Goal: Obtain resource: Download file/media

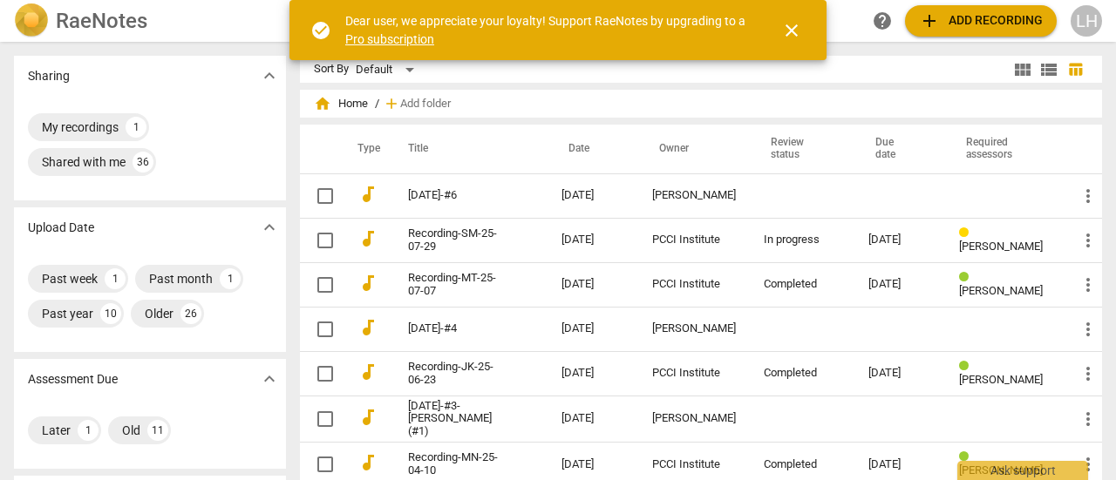
click at [817, 189] on td at bounding box center [802, 195] width 105 height 44
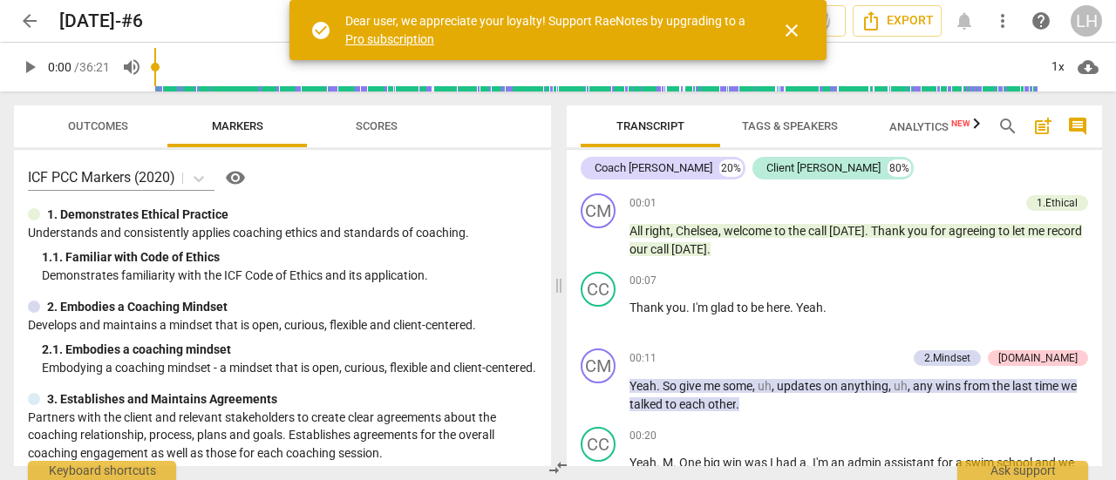
click at [655, 132] on span "Transcript" at bounding box center [650, 125] width 68 height 13
click at [793, 30] on span "close" at bounding box center [791, 30] width 21 height 21
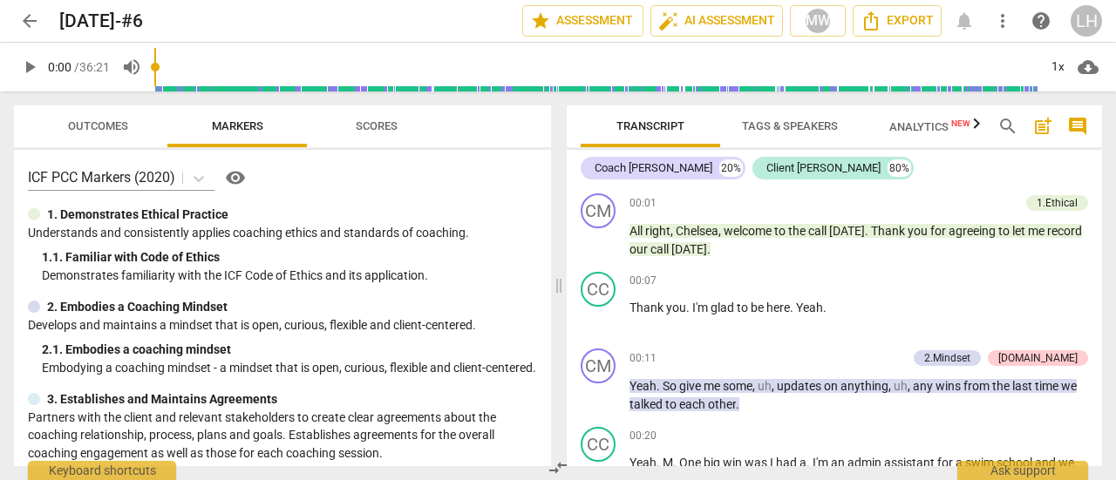
click at [890, 20] on span "Export" at bounding box center [896, 20] width 73 height 21
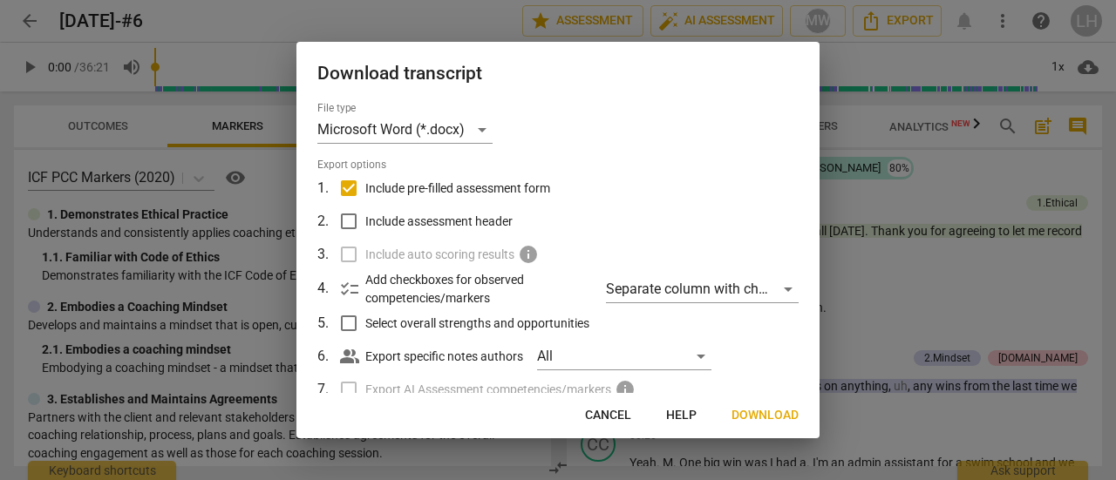
click at [908, 201] on div at bounding box center [558, 240] width 1116 height 480
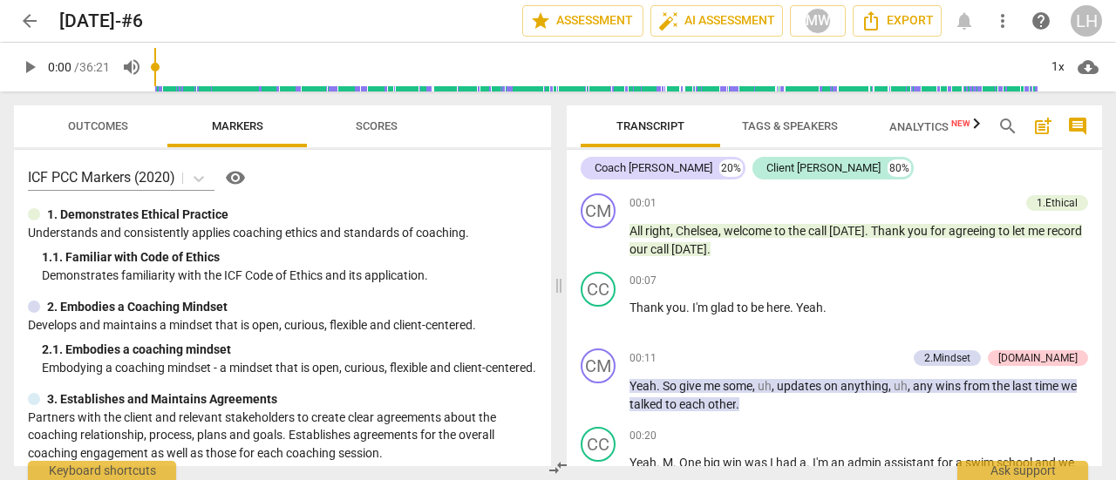
drag, startPoint x: 881, startPoint y: 300, endPoint x: 813, endPoint y: 221, distance: 103.8
click at [813, 221] on div "00:01 + Add competency 1.Ethical keyboard_arrow_right All right , [PERSON_NAME]…" at bounding box center [858, 226] width 458 height 65
click at [1039, 126] on span "post_add" at bounding box center [1042, 126] width 21 height 21
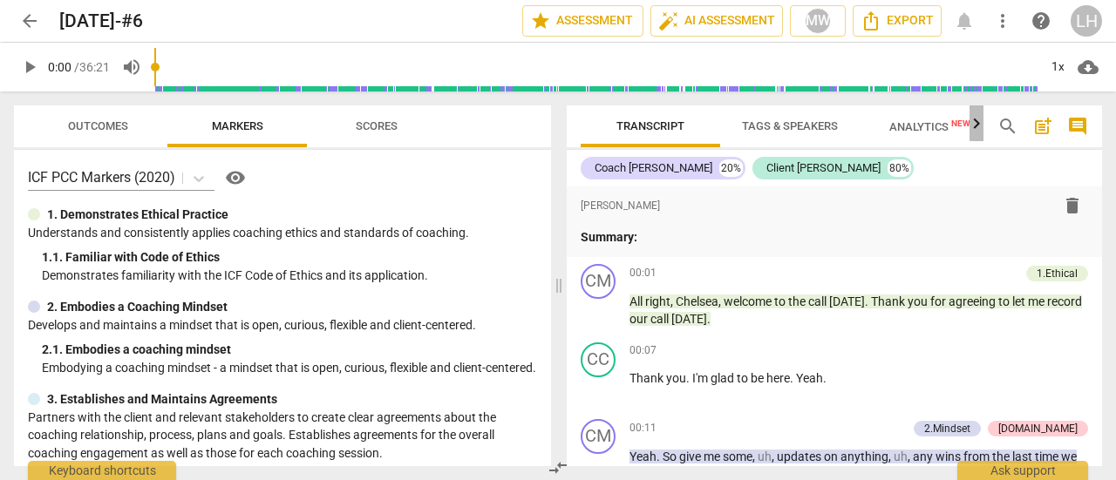
click at [976, 129] on icon "button" at bounding box center [976, 123] width 21 height 21
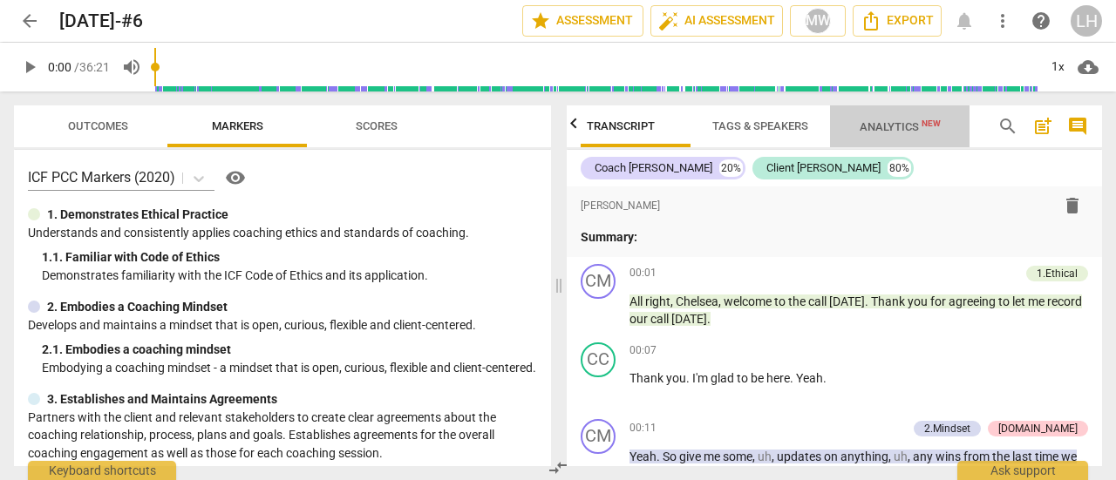
click at [869, 126] on span "Analytics New" at bounding box center [899, 126] width 81 height 13
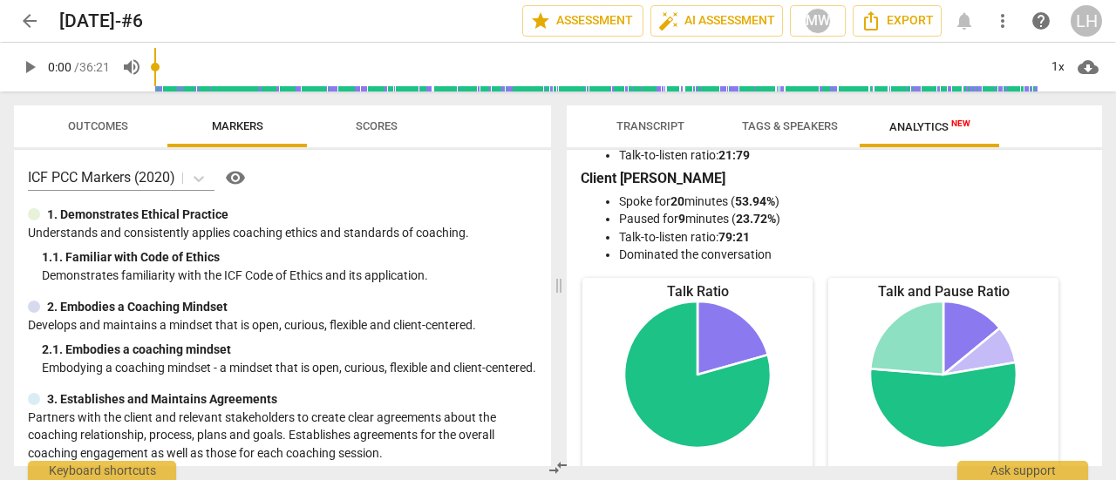
scroll to position [0, 0]
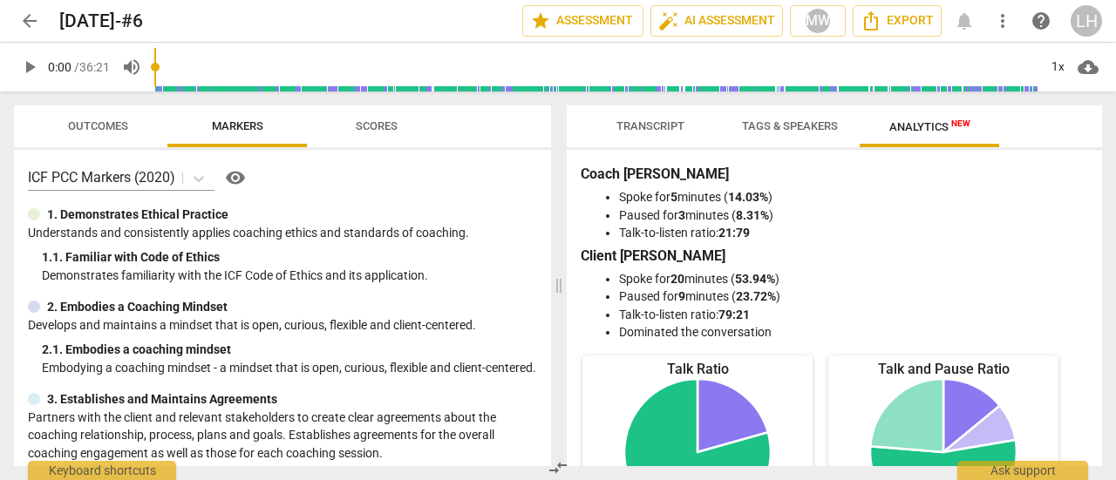
click at [628, 132] on span "Transcript" at bounding box center [650, 125] width 68 height 13
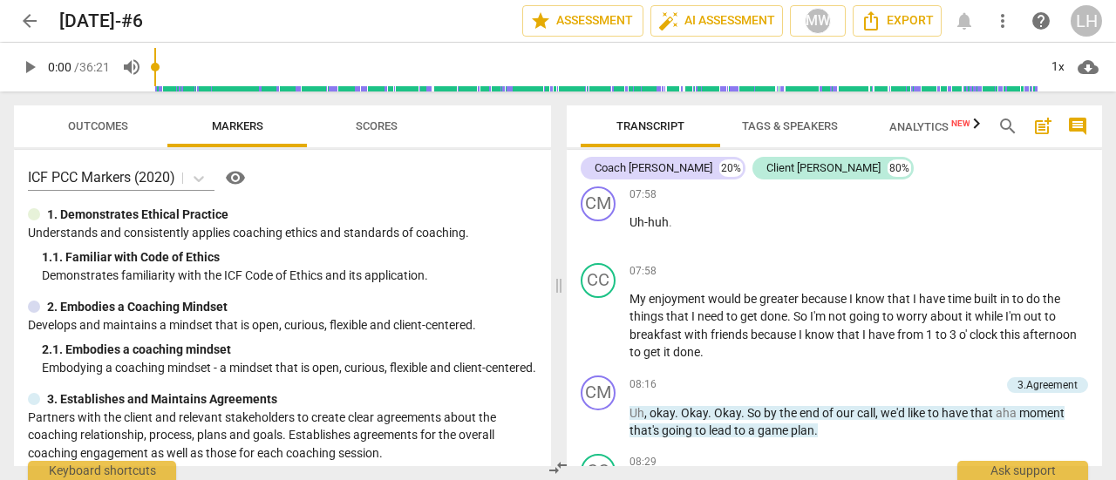
scroll to position [3138, 0]
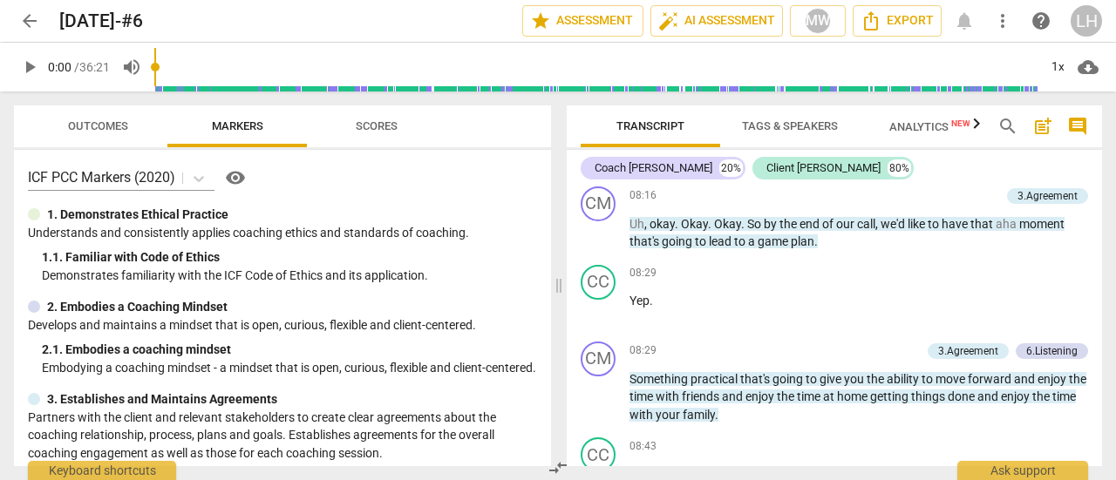
drag, startPoint x: 590, startPoint y: 269, endPoint x: 881, endPoint y: 392, distance: 316.0
click at [881, 392] on div "format_bold format_list_bulleted [PERSON_NAME] delete Summary: CM play_arrow pa…" at bounding box center [834, 327] width 535 height 280
click at [897, 33] on button "Export" at bounding box center [896, 20] width 89 height 31
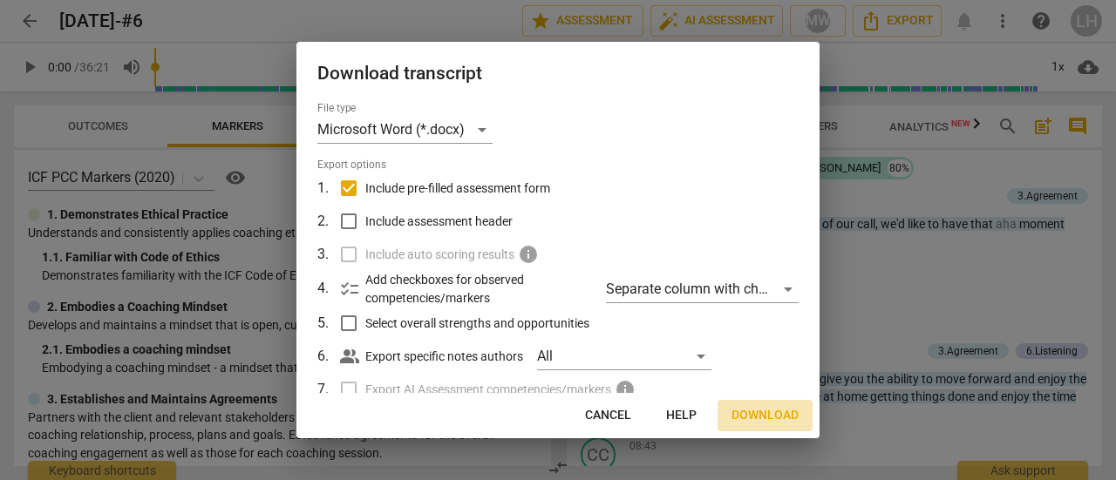
click at [792, 416] on span "Download" at bounding box center [764, 415] width 67 height 17
